Goal: Task Accomplishment & Management: Manage account settings

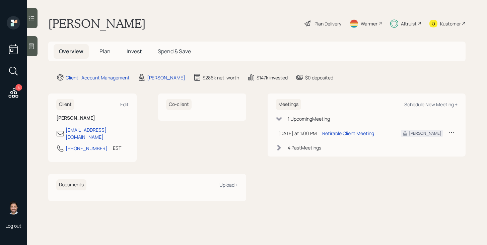
click at [16, 94] on icon at bounding box center [14, 93] width 10 height 10
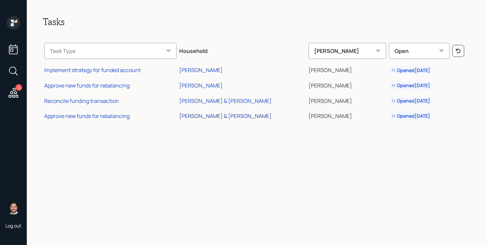
click at [204, 117] on div "[PERSON_NAME] & [PERSON_NAME]" at bounding box center [225, 115] width 93 height 7
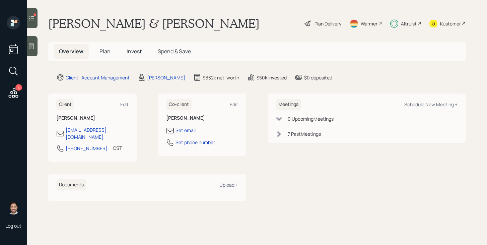
click at [35, 25] on div at bounding box center [32, 18] width 11 height 20
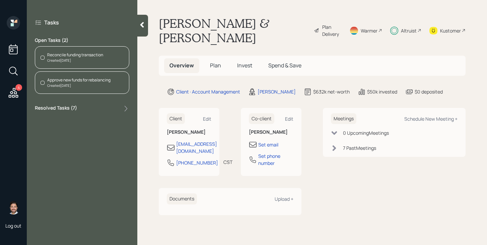
click at [67, 59] on div "Created [DATE]" at bounding box center [75, 60] width 56 height 5
